Goal: Task Accomplishment & Management: Use online tool/utility

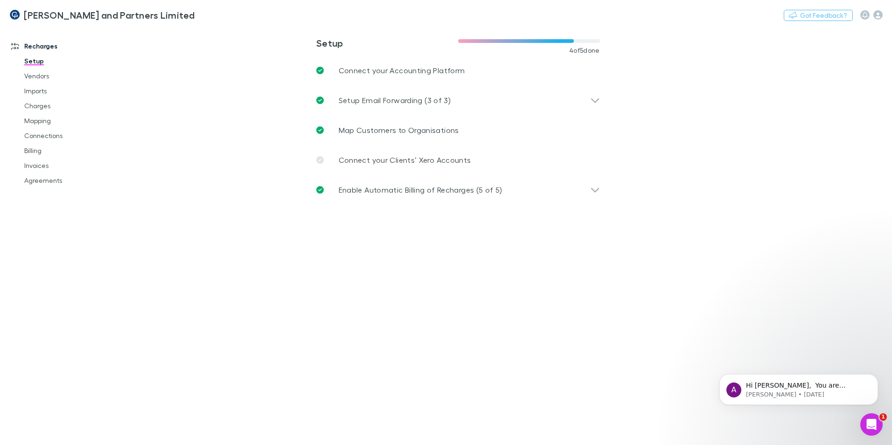
click at [20, 10] on img at bounding box center [14, 14] width 11 height 11
click at [877, 15] on icon "button" at bounding box center [877, 14] width 9 height 9
